Goal: Task Accomplishment & Management: Complete application form

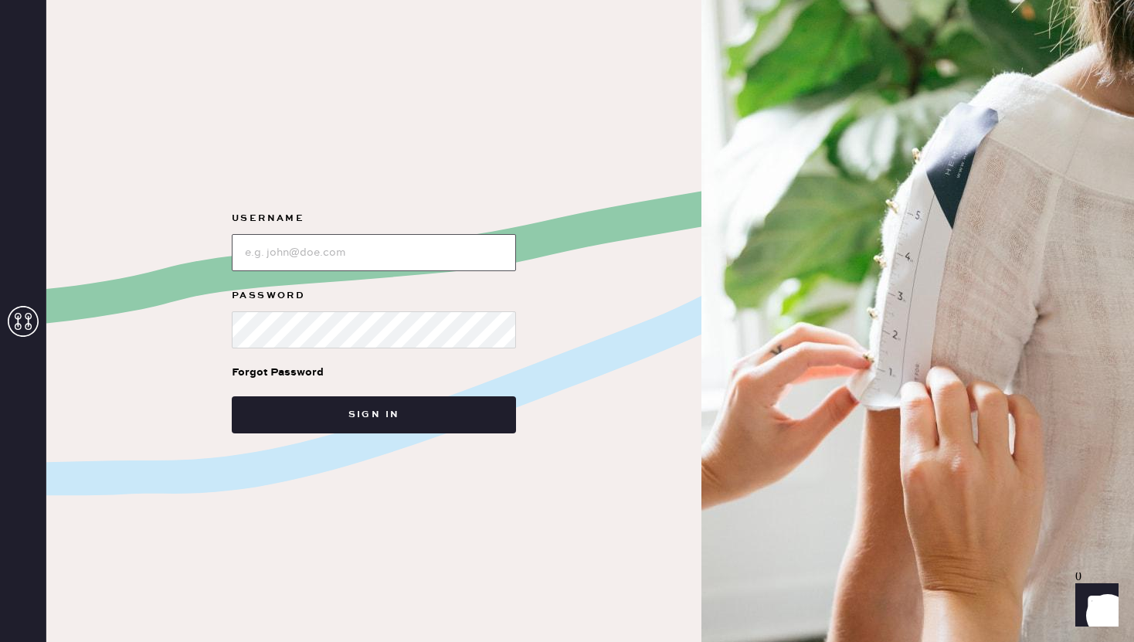
click at [382, 249] on input "loginName" at bounding box center [374, 252] width 284 height 37
type input "reformationcharleston"
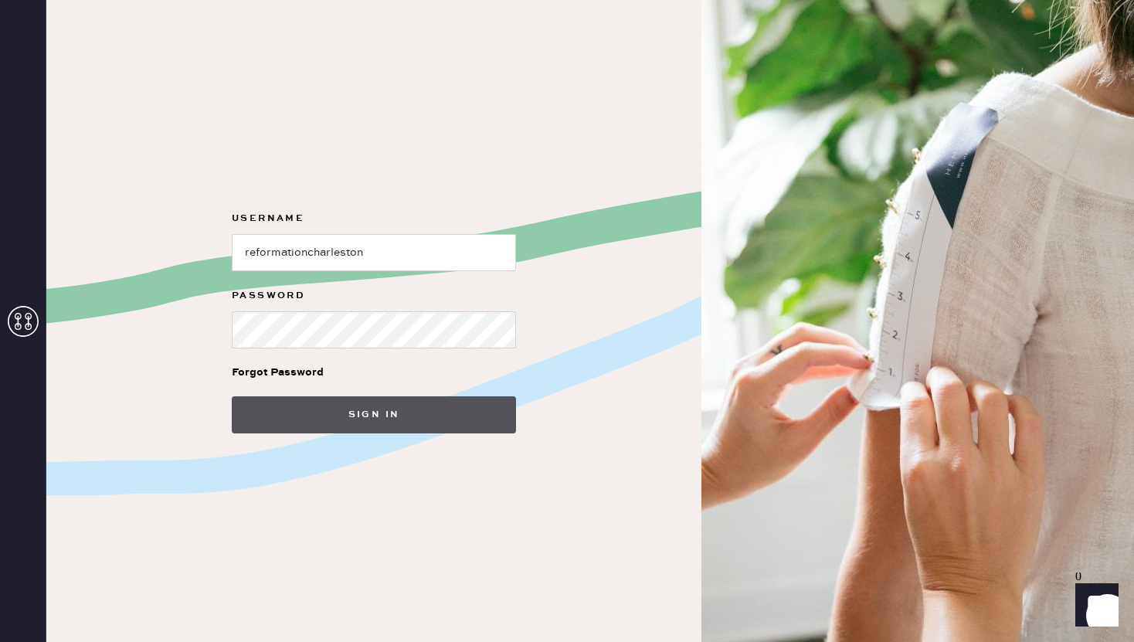
click at [422, 413] on button "Sign in" at bounding box center [374, 414] width 284 height 37
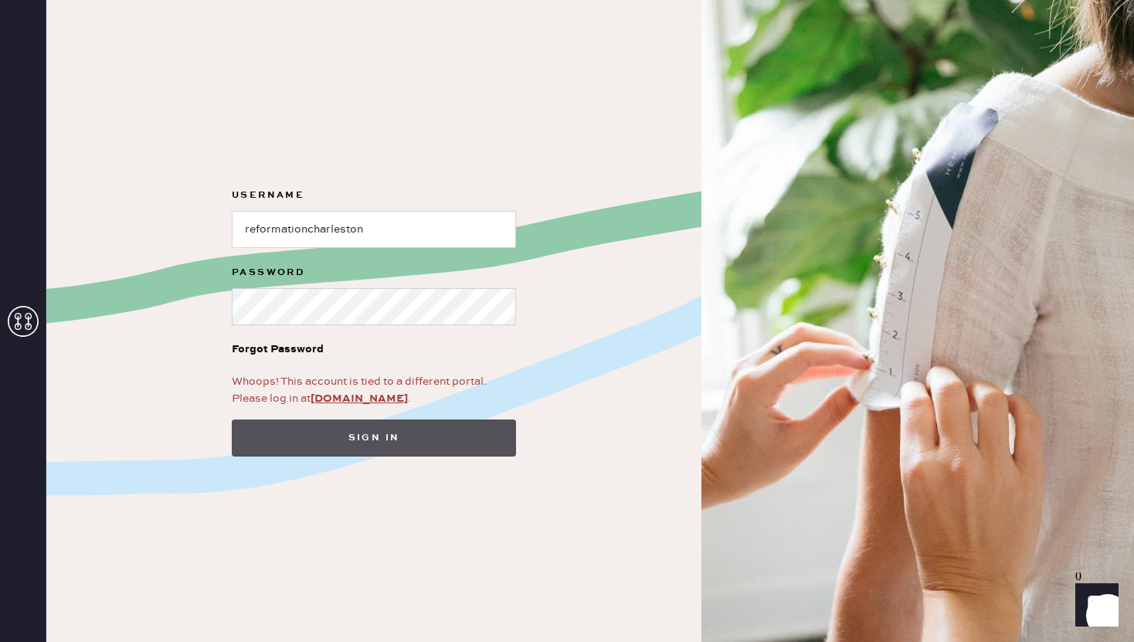
click at [381, 427] on button "Sign in" at bounding box center [374, 438] width 284 height 37
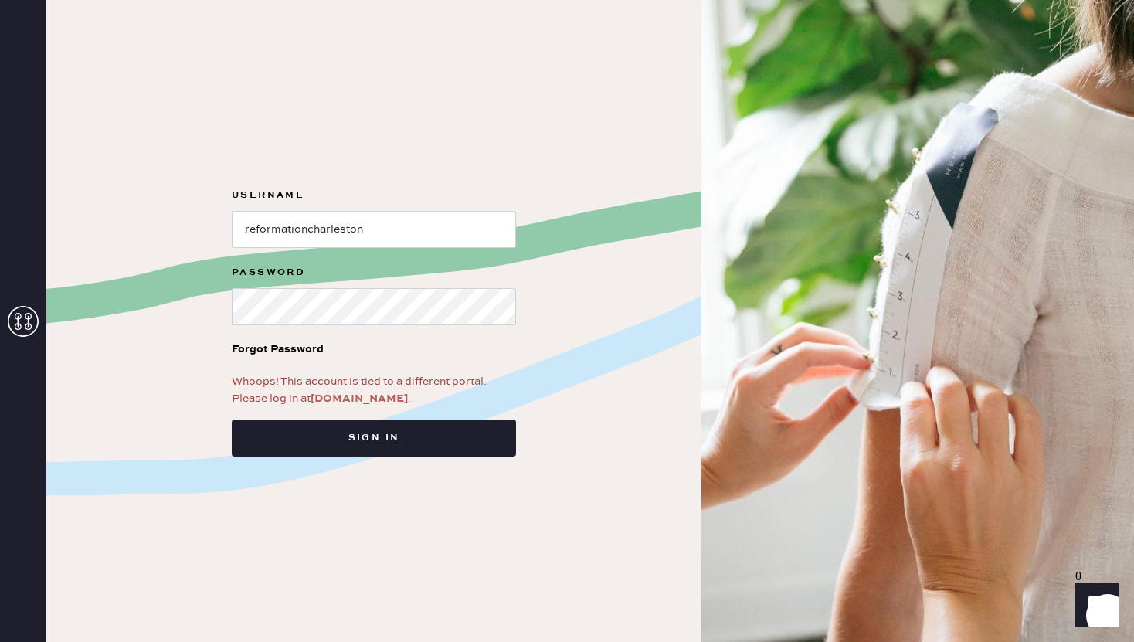
click at [359, 404] on link "app.hemster.co" at bounding box center [359, 399] width 97 height 14
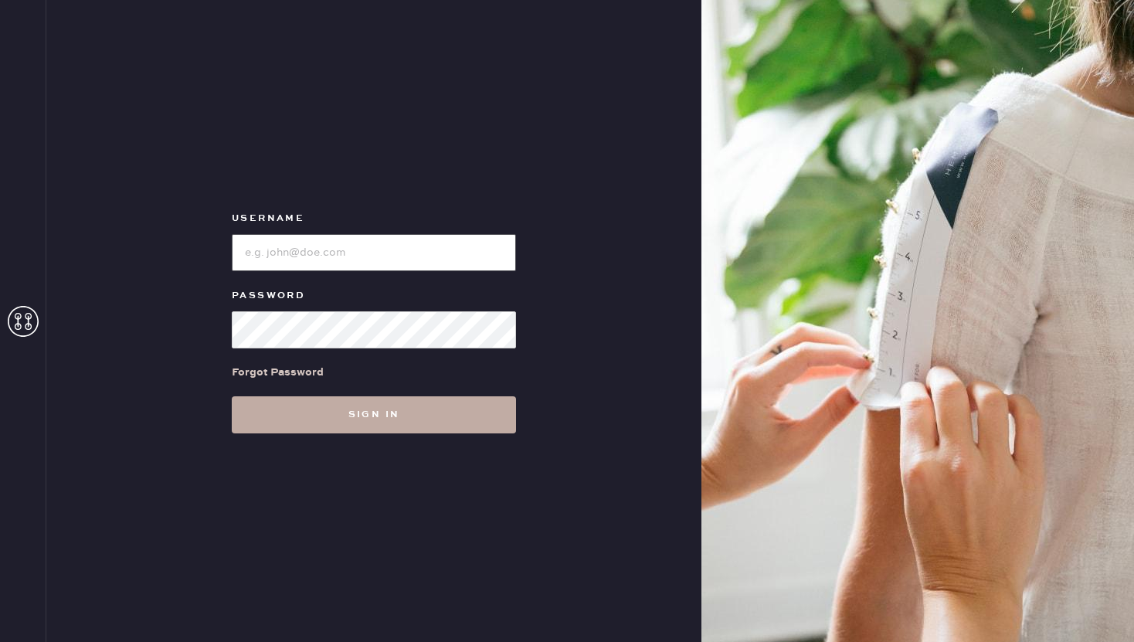
type input "reformationcharleston"
click at [378, 426] on button "Sign in" at bounding box center [374, 414] width 284 height 37
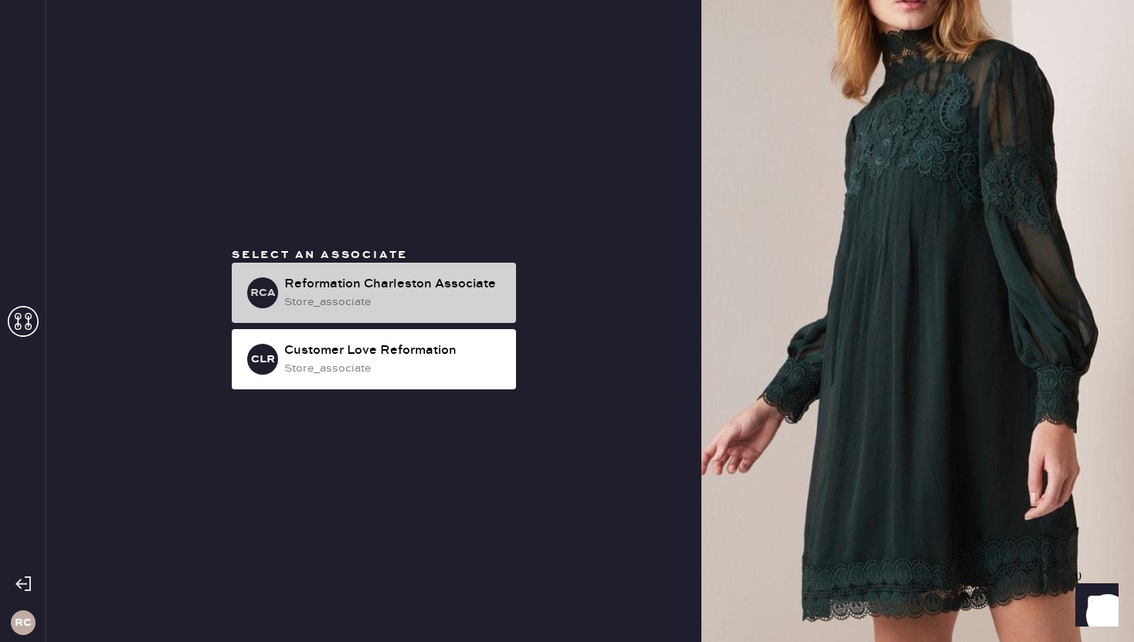
click at [404, 287] on div "Reformation Charleston Associate" at bounding box center [393, 284] width 219 height 19
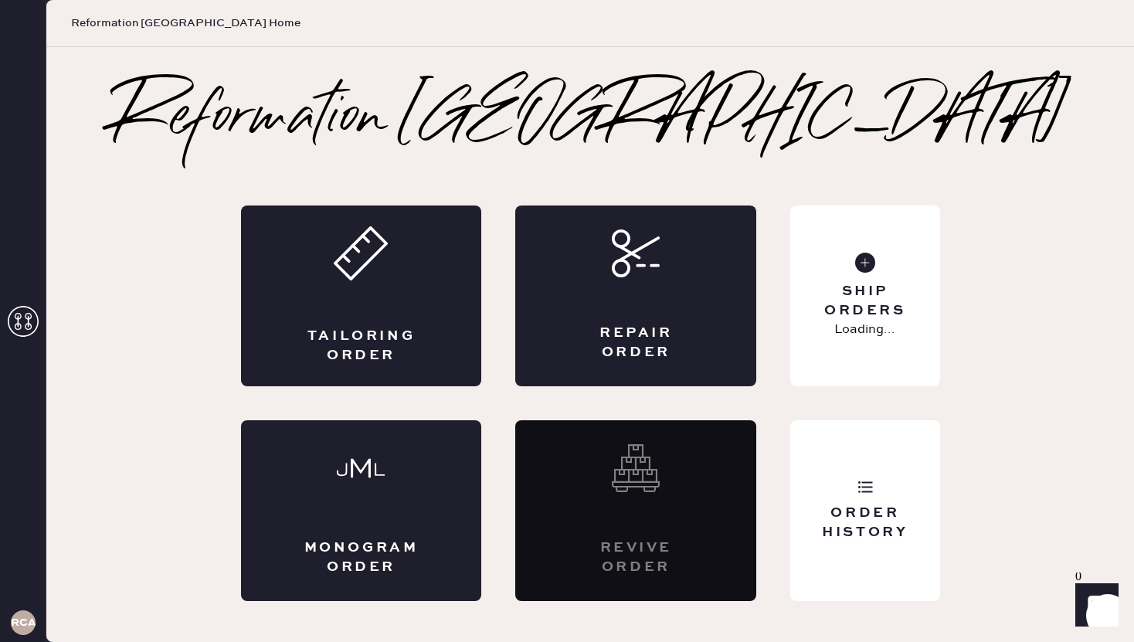
click at [404, 287] on div "Tailoring Order" at bounding box center [361, 296] width 241 height 181
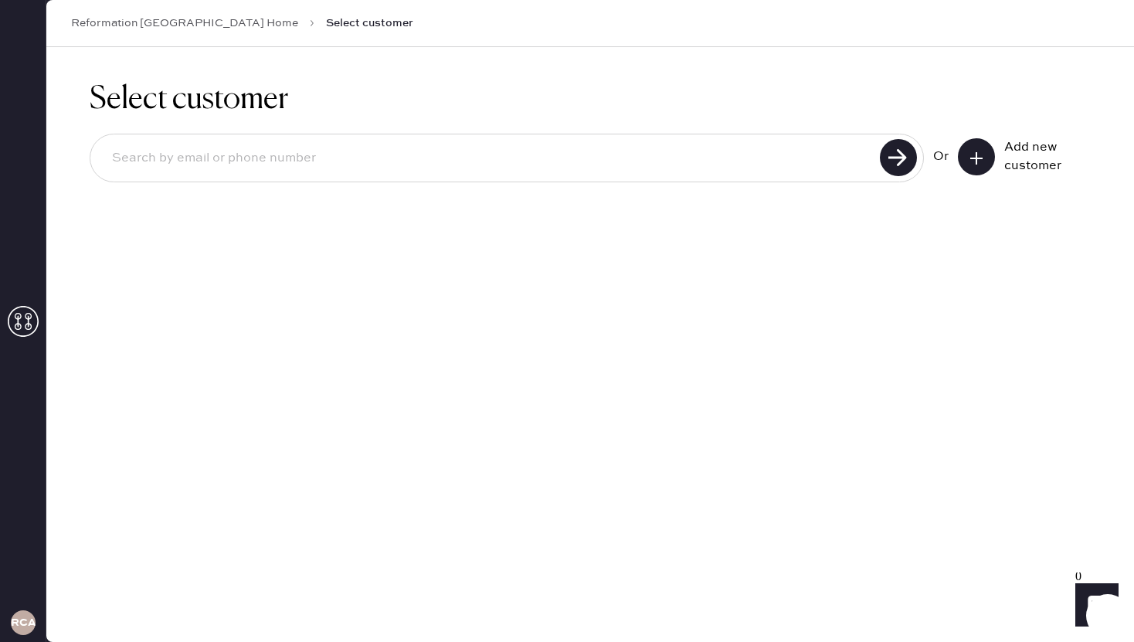
click at [993, 163] on button at bounding box center [976, 156] width 37 height 37
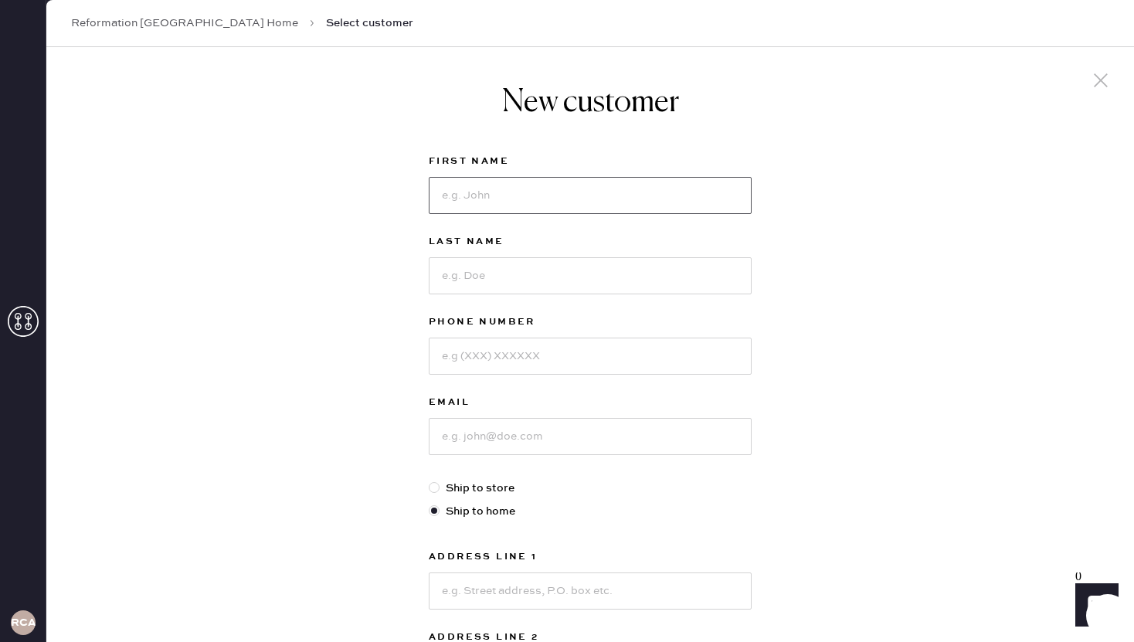
click at [624, 197] on input at bounding box center [590, 195] width 323 height 37
type input "Abby"
click at [482, 280] on input at bounding box center [590, 275] width 323 height 37
type input "[PERSON_NAME]"
click at [516, 373] on input at bounding box center [590, 356] width 323 height 37
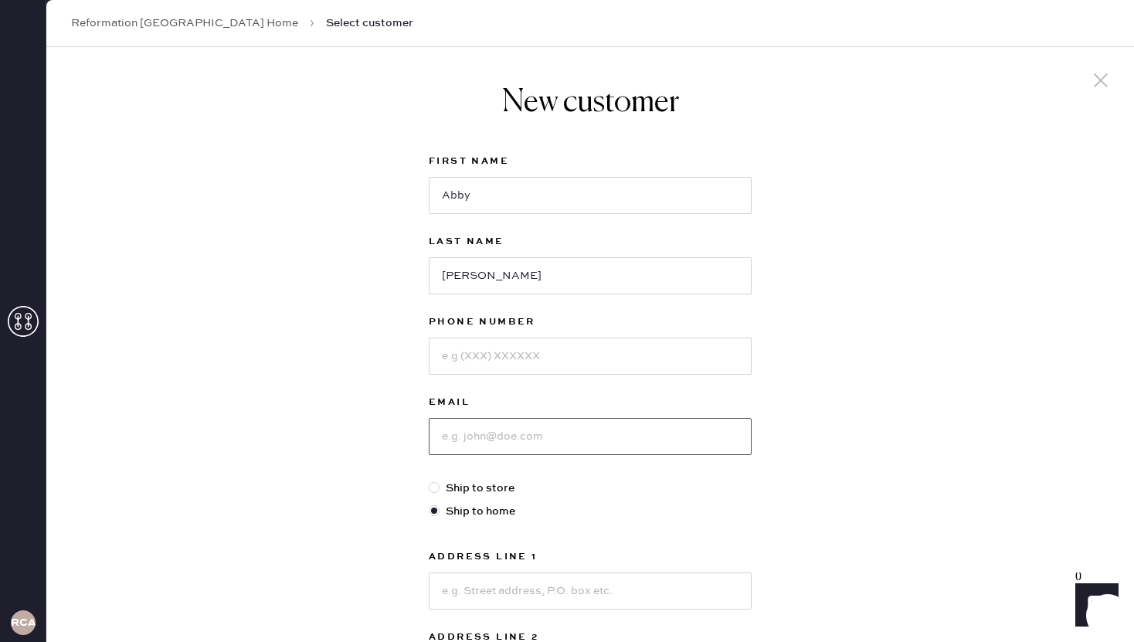
click at [461, 440] on input at bounding box center [590, 436] width 323 height 37
type input "[EMAIL_ADDRESS][DOMAIN_NAME]"
click at [485, 376] on div "Phone Number" at bounding box center [590, 353] width 323 height 80
click at [485, 366] on input at bounding box center [590, 356] width 323 height 37
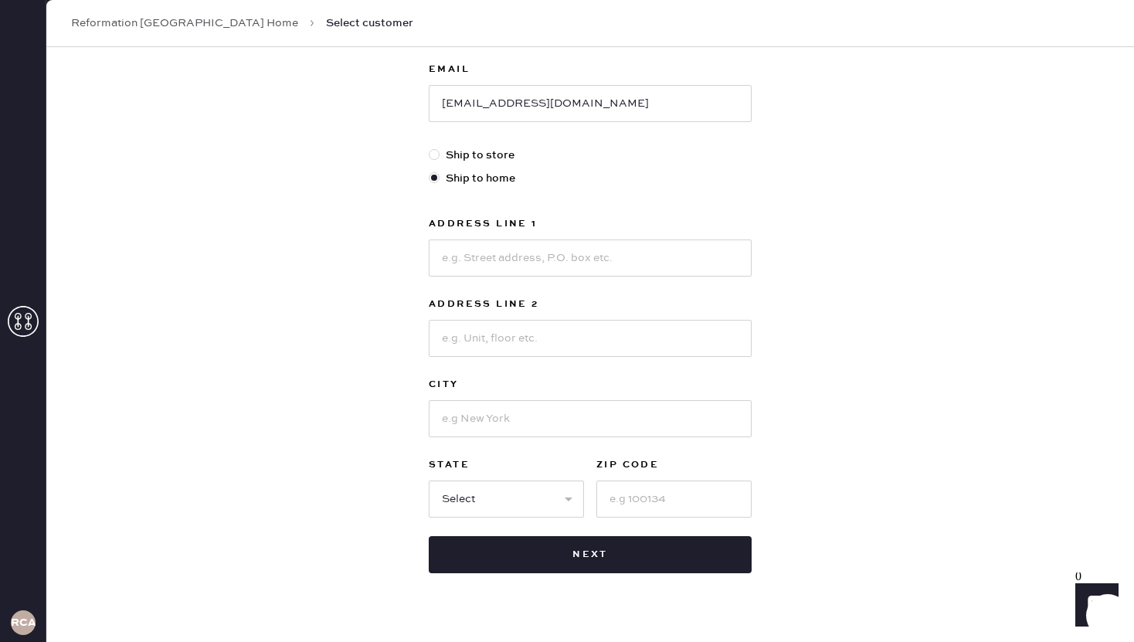
scroll to position [363, 0]
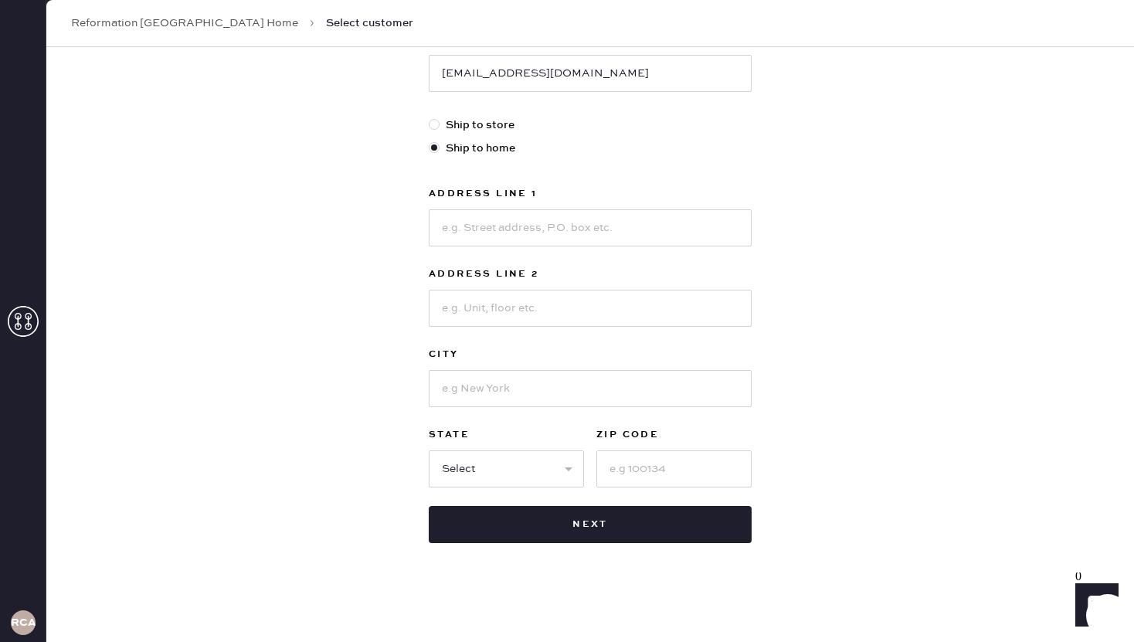
type input "7163670394"
click at [440, 124] on div at bounding box center [437, 125] width 17 height 17
click at [430, 117] on input "Ship to store" at bounding box center [429, 117] width 1 height 1
radio input "true"
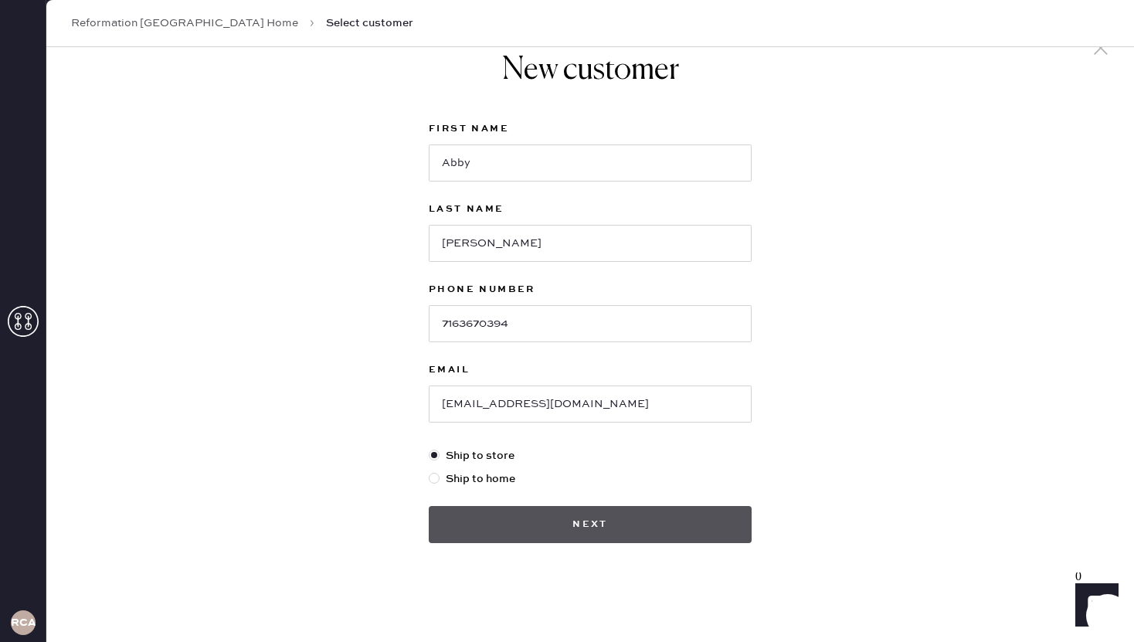
click at [617, 527] on button "Next" at bounding box center [590, 524] width 323 height 37
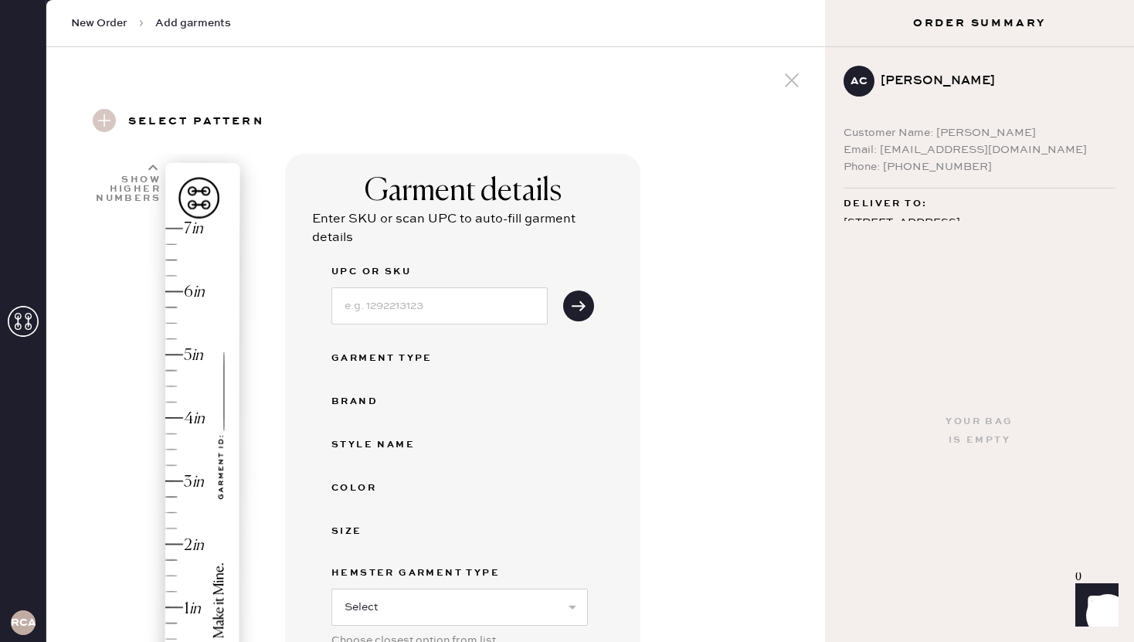
scroll to position [174, 0]
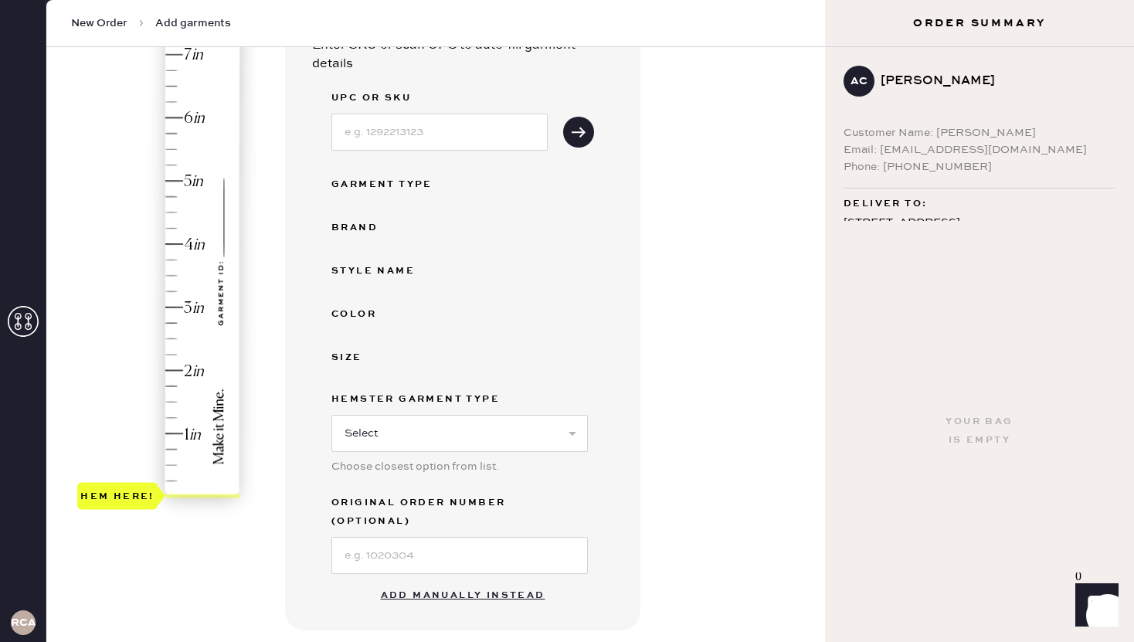
click at [452, 580] on button "Add manually instead" at bounding box center [463, 595] width 183 height 31
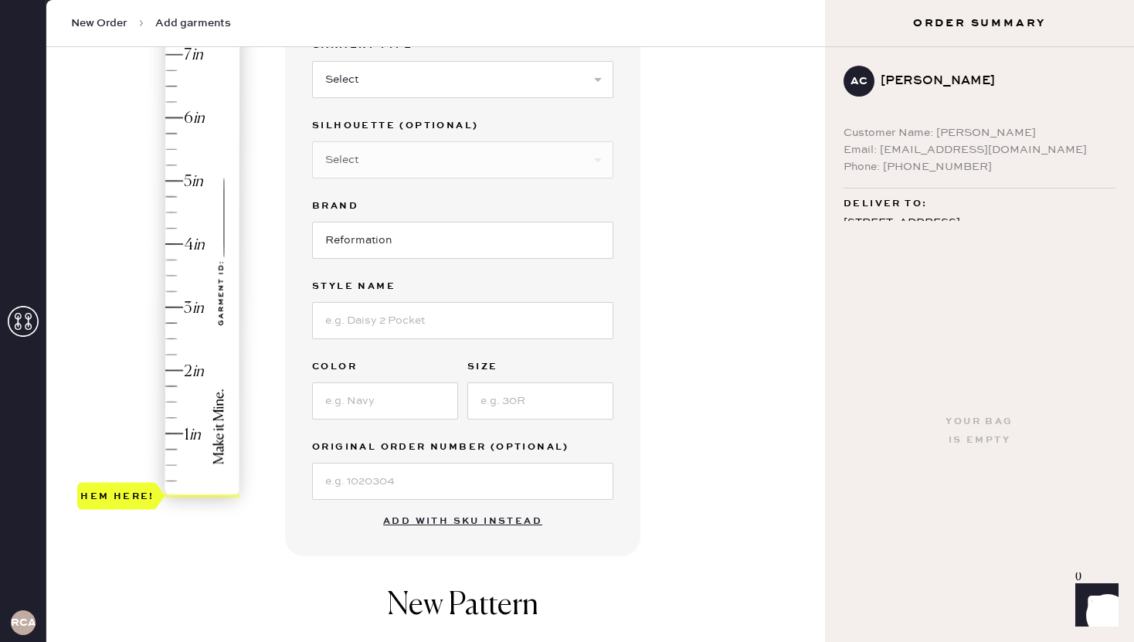
click at [457, 523] on button "Add with SKU instead" at bounding box center [463, 521] width 178 height 31
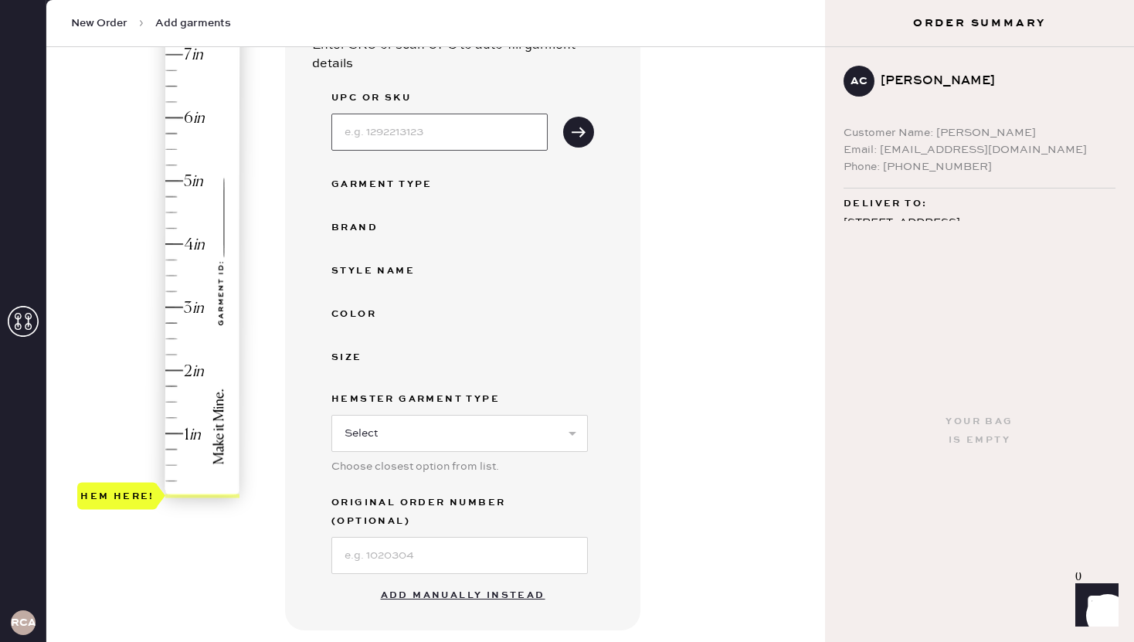
click at [447, 145] on input at bounding box center [440, 132] width 216 height 37
type input "1313451SMT024"
click at [593, 135] on button "submit" at bounding box center [578, 132] width 31 height 31
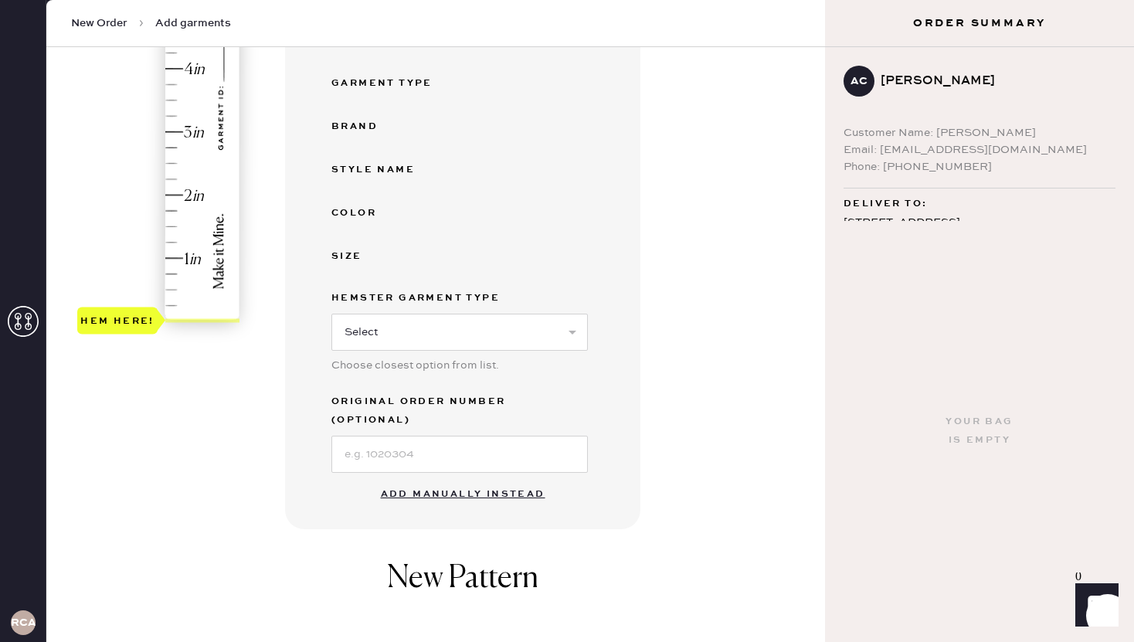
scroll to position [375, 0]
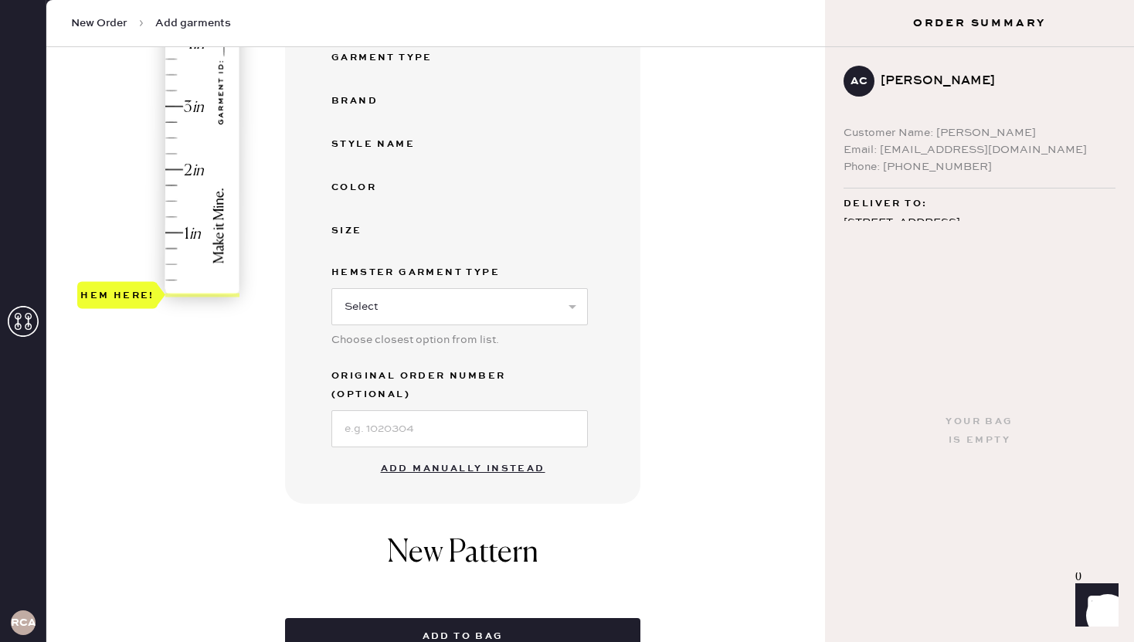
click at [454, 454] on button "Add manually instead" at bounding box center [463, 469] width 183 height 31
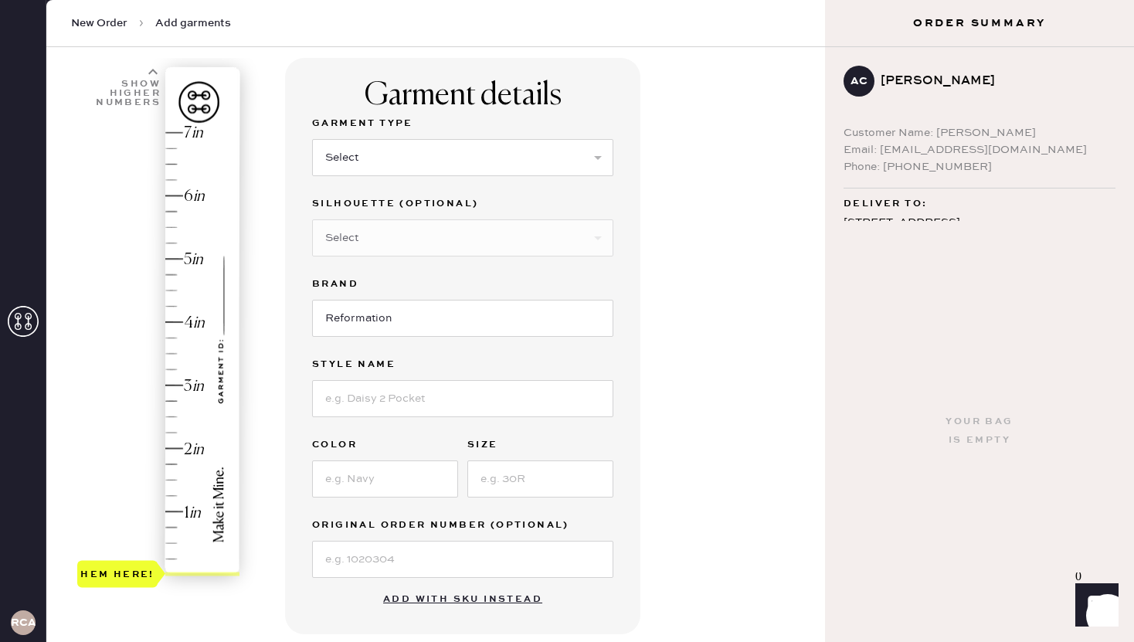
scroll to position [73, 0]
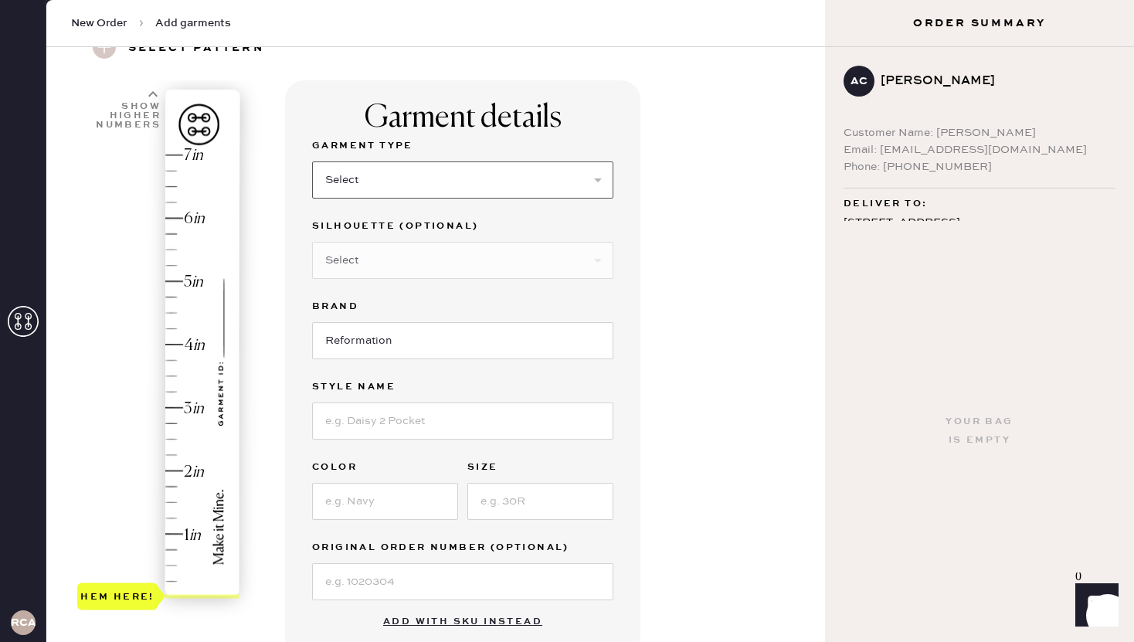
click at [397, 182] on select "Select Basic Skirt Jeans Leggings Pants Shorts Basic Sleeved Dress Basic Sleeve…" at bounding box center [462, 180] width 301 height 37
select select "2"
click at [312, 162] on select "Select Basic Skirt Jeans Leggings Pants Shorts Basic Sleeved Dress Basic Sleeve…" at bounding box center [462, 180] width 301 height 37
click at [383, 260] on select "Select Shorts Cropped Flare Boot Cut Straight Skinny Other" at bounding box center [462, 260] width 301 height 37
type input "1.5"
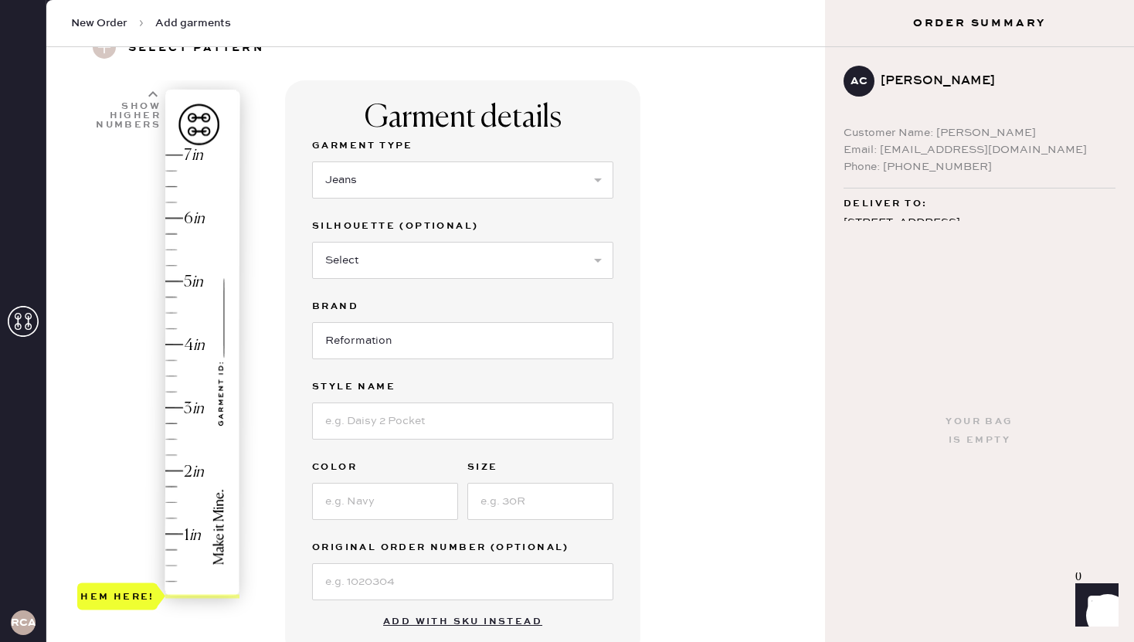
click at [172, 500] on div "Hem here!" at bounding box center [159, 376] width 165 height 456
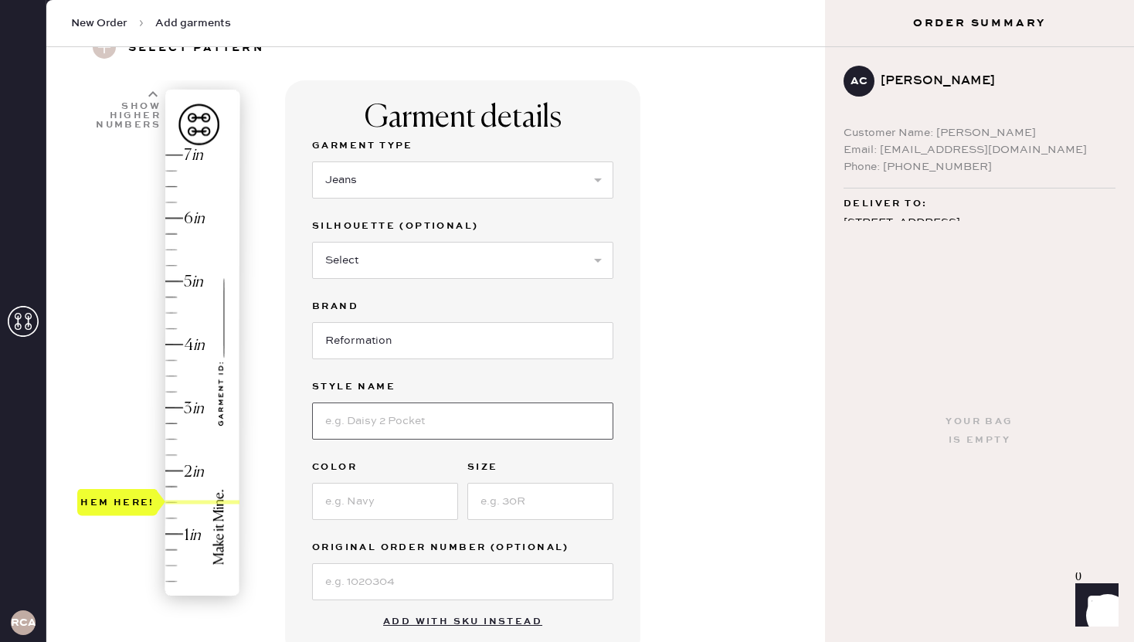
click at [349, 417] on input at bounding box center [462, 421] width 301 height 37
type input "[PERSON_NAME] Rise Slouchy Wide Leg [PERSON_NAME]"
click at [341, 505] on input at bounding box center [385, 501] width 146 height 37
type input "Summit"
click at [524, 500] on input at bounding box center [541, 501] width 146 height 37
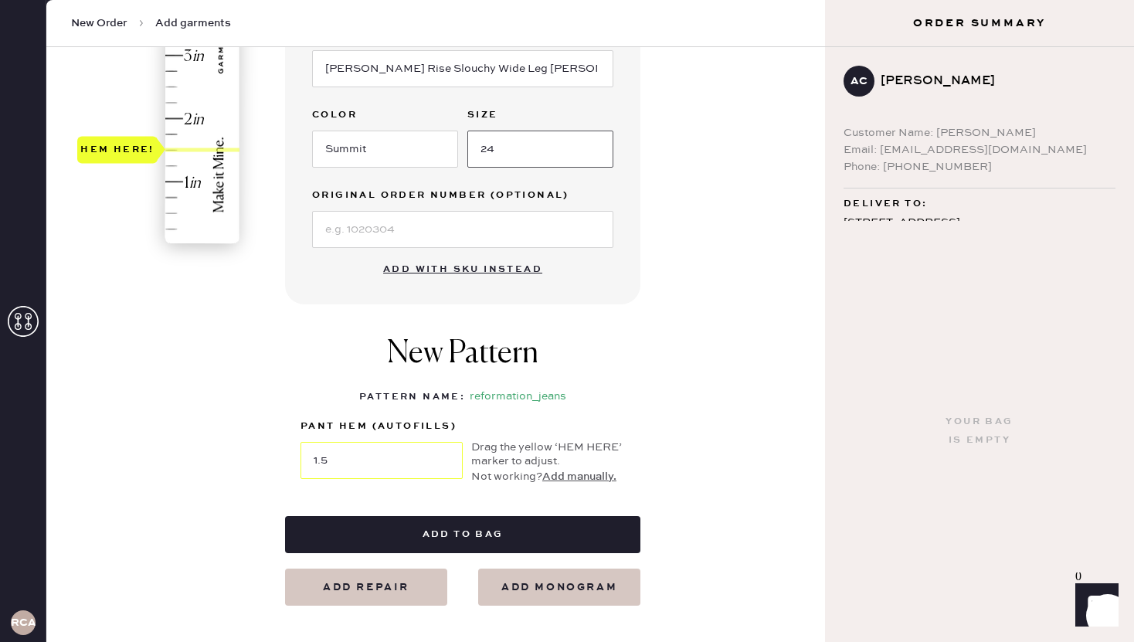
scroll to position [442, 0]
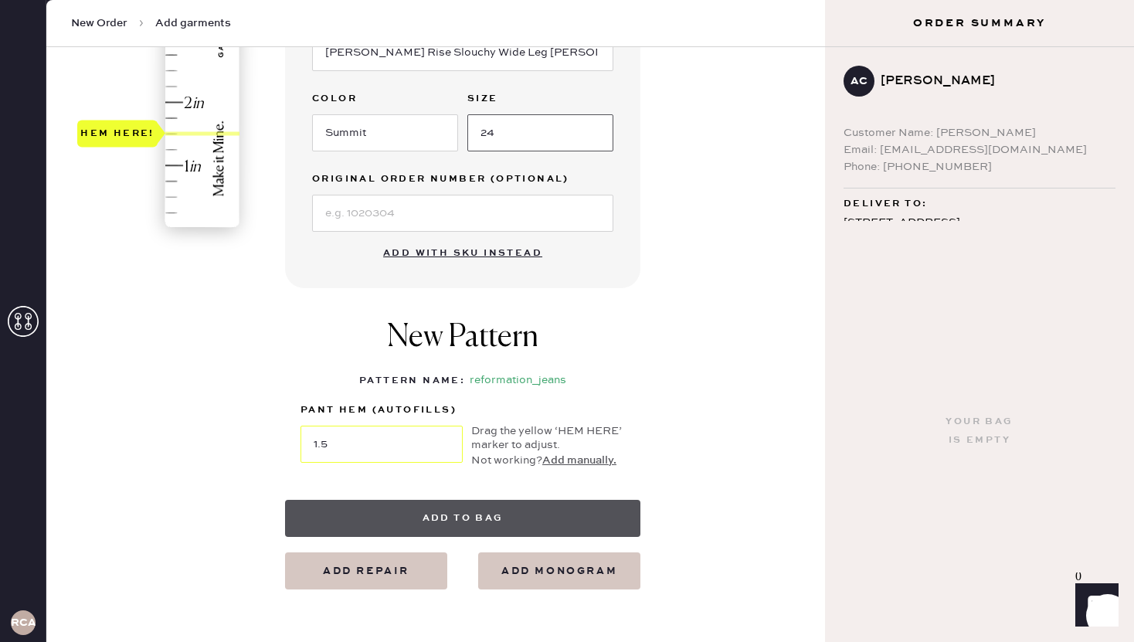
type input "24"
click at [420, 514] on button "Add to bag" at bounding box center [462, 518] width 355 height 37
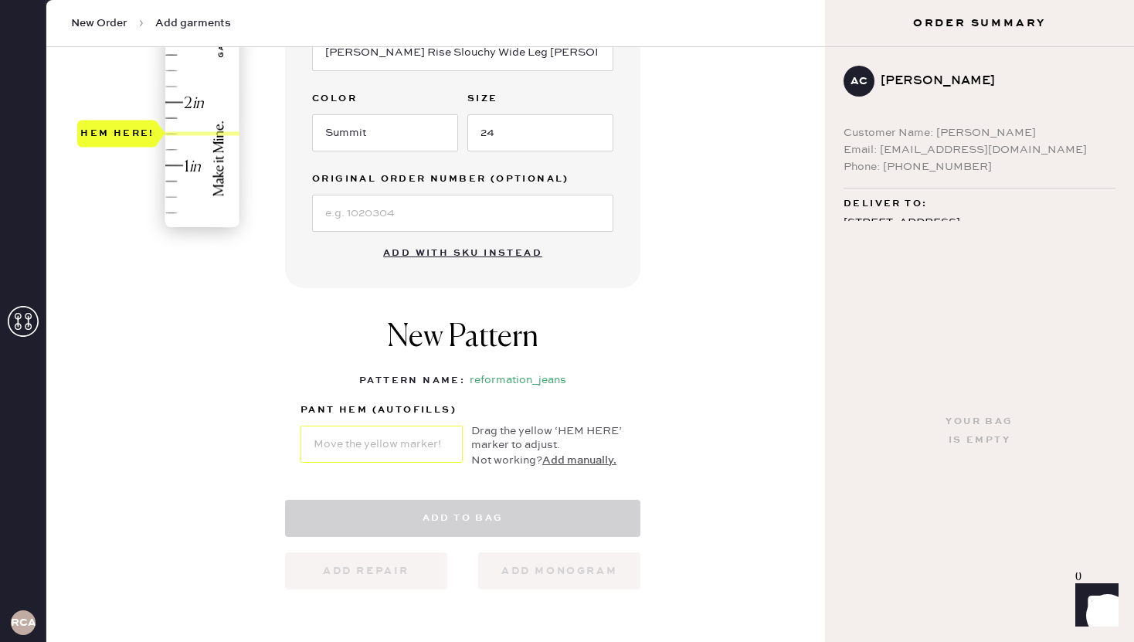
select select "2"
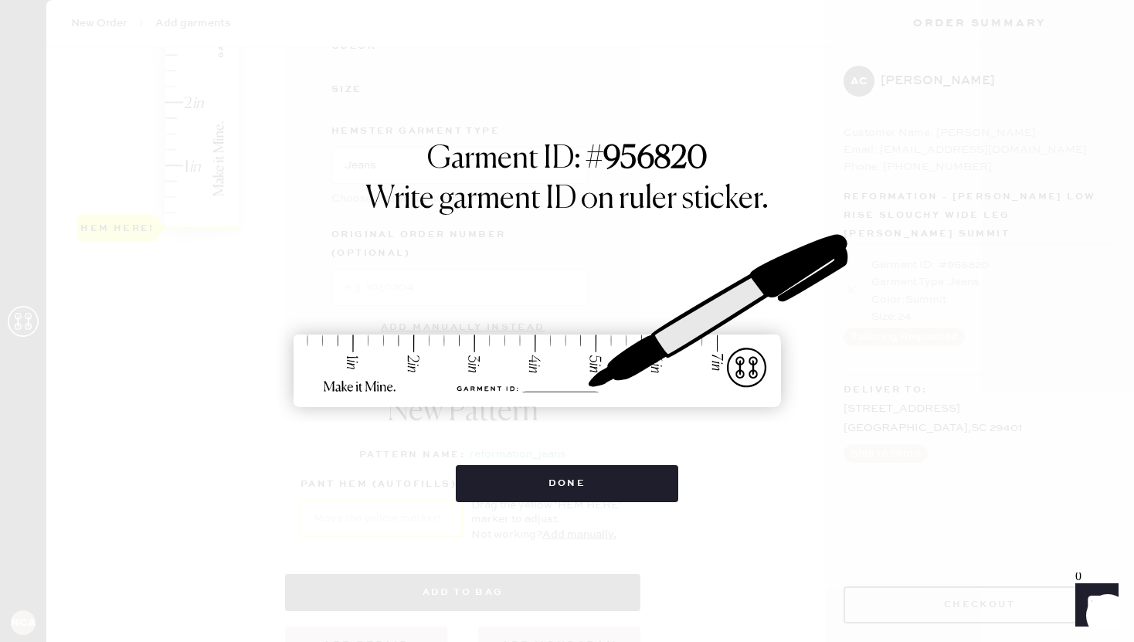
click at [587, 463] on div "Done" at bounding box center [567, 476] width 223 height 53
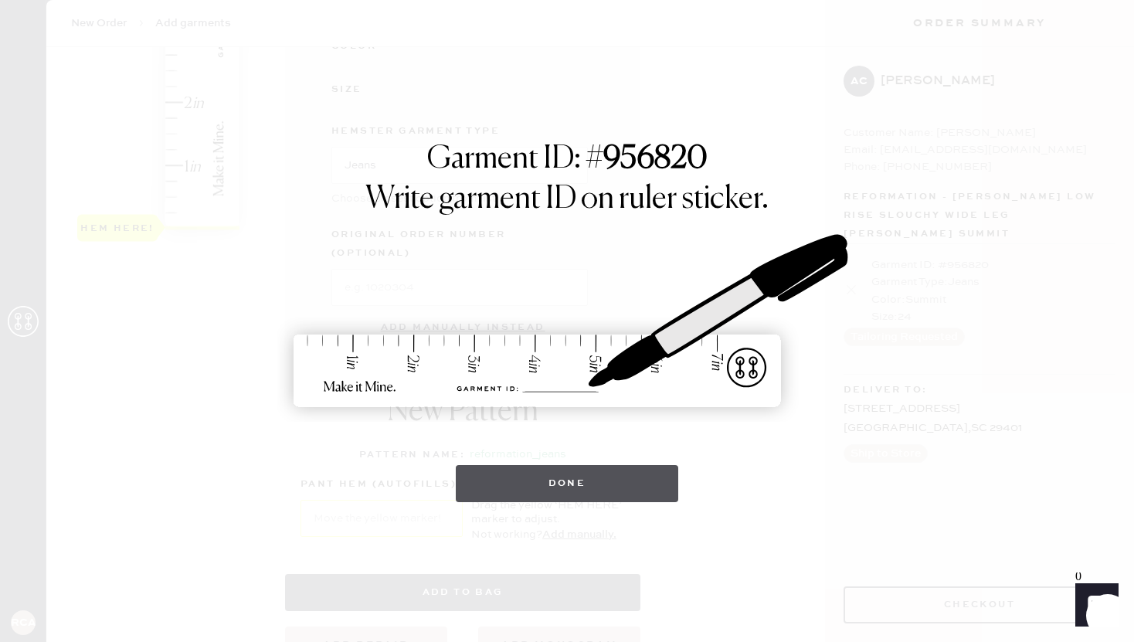
click at [585, 478] on button "Done" at bounding box center [567, 483] width 223 height 37
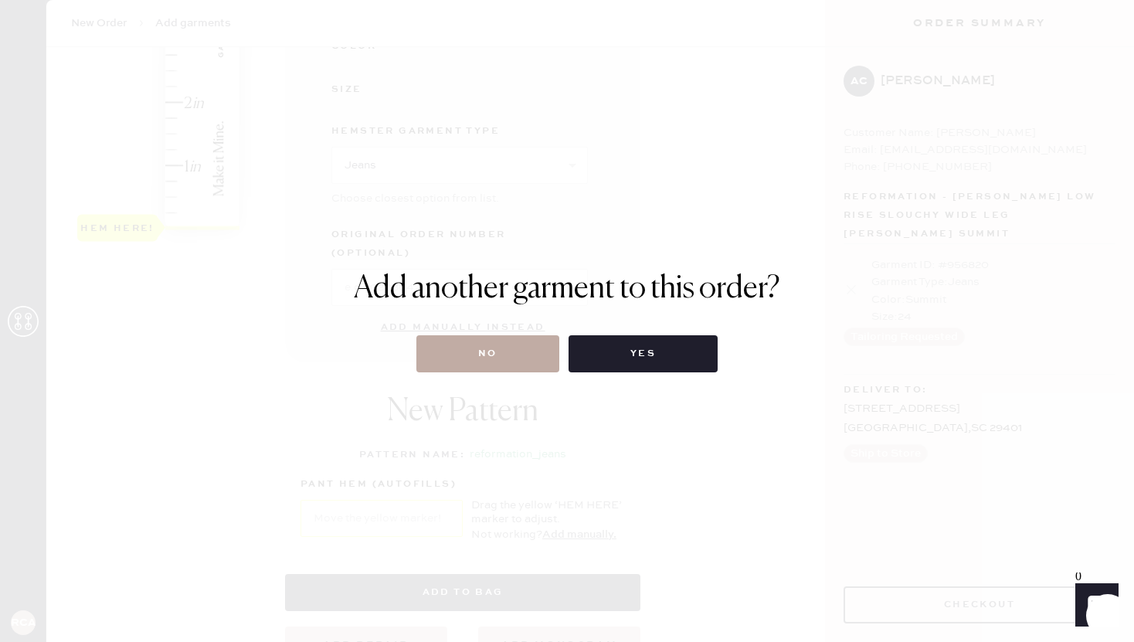
click at [505, 358] on button "No" at bounding box center [488, 353] width 143 height 37
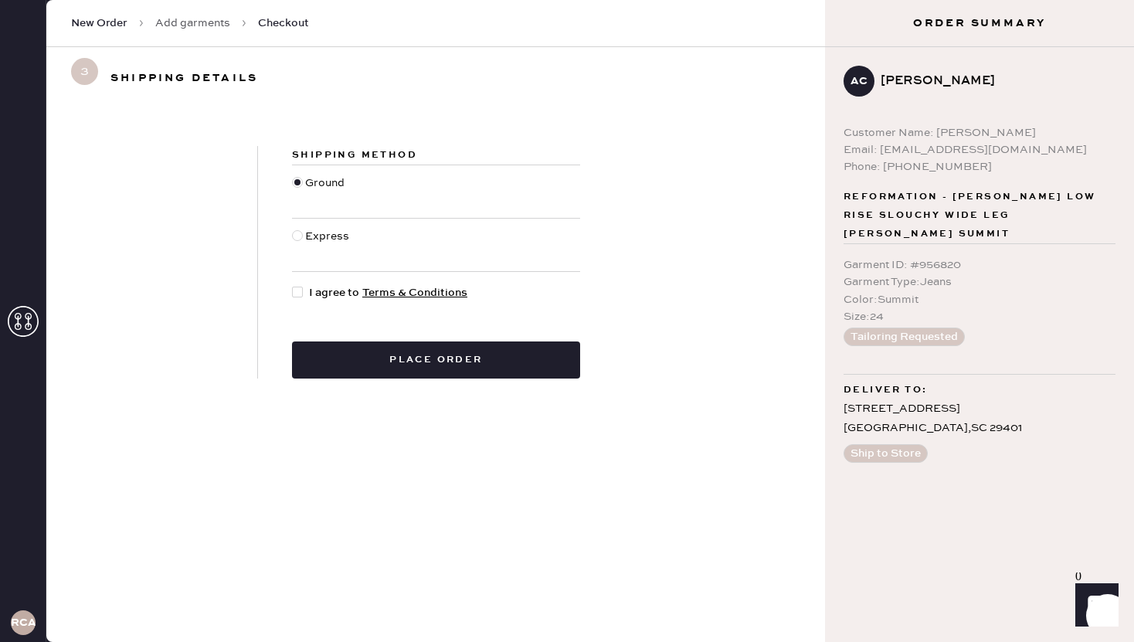
click at [309, 287] on span "I agree to Terms & Conditions" at bounding box center [388, 292] width 158 height 17
click at [293, 285] on input "I agree to Terms & Conditions" at bounding box center [292, 284] width 1 height 1
checkbox input "true"
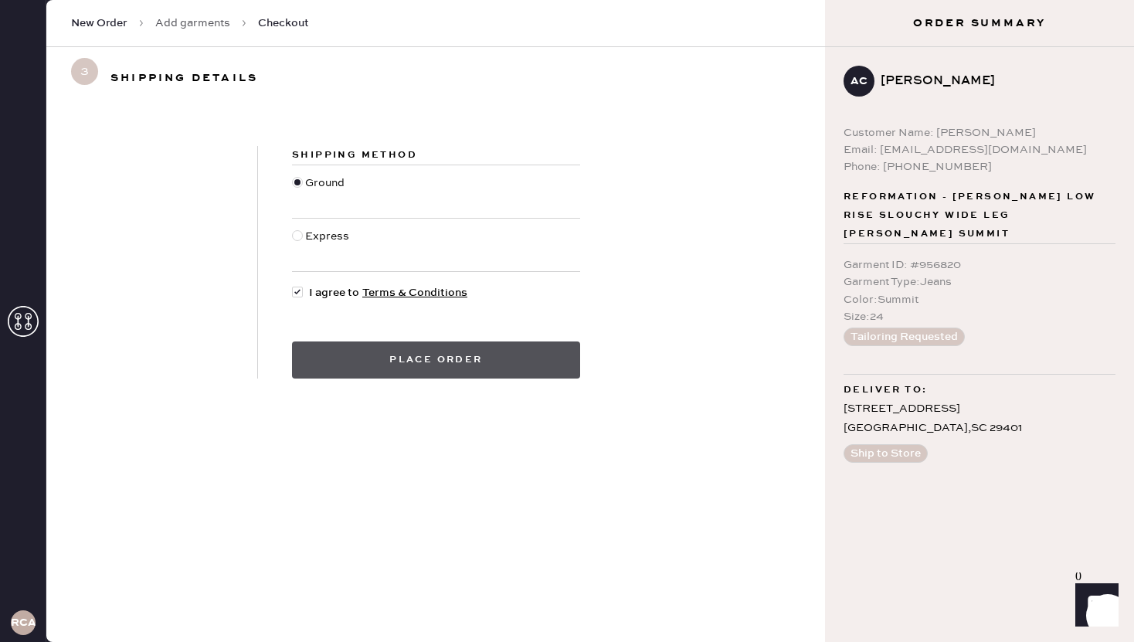
click at [393, 363] on button "Place order" at bounding box center [436, 360] width 288 height 37
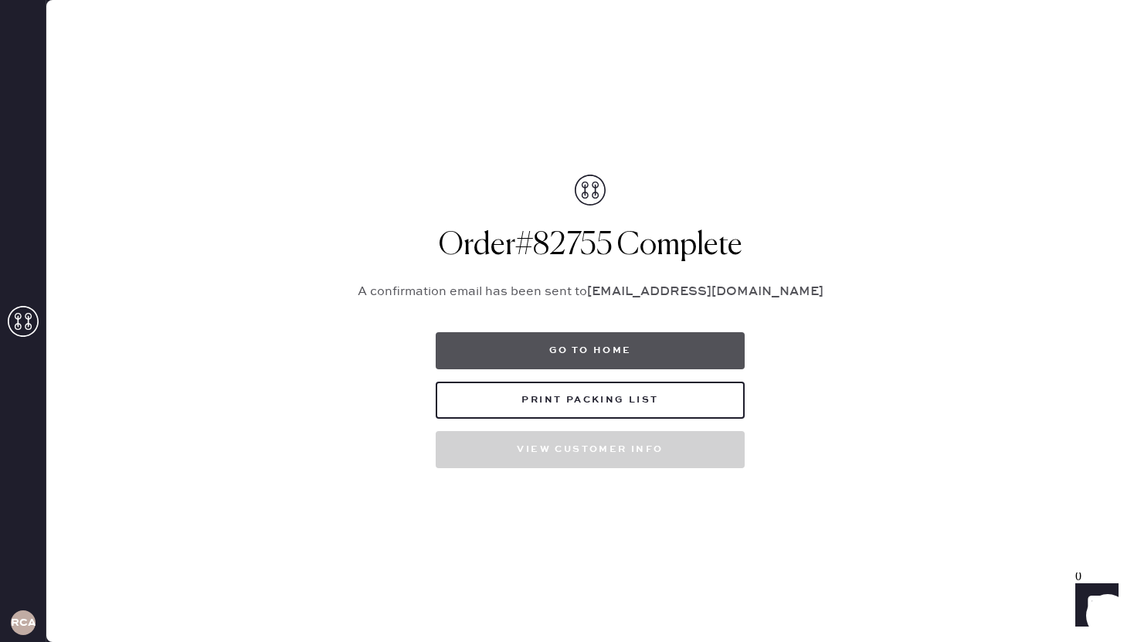
click at [556, 347] on button "Go to home" at bounding box center [590, 350] width 309 height 37
